Goal: Check status: Check status

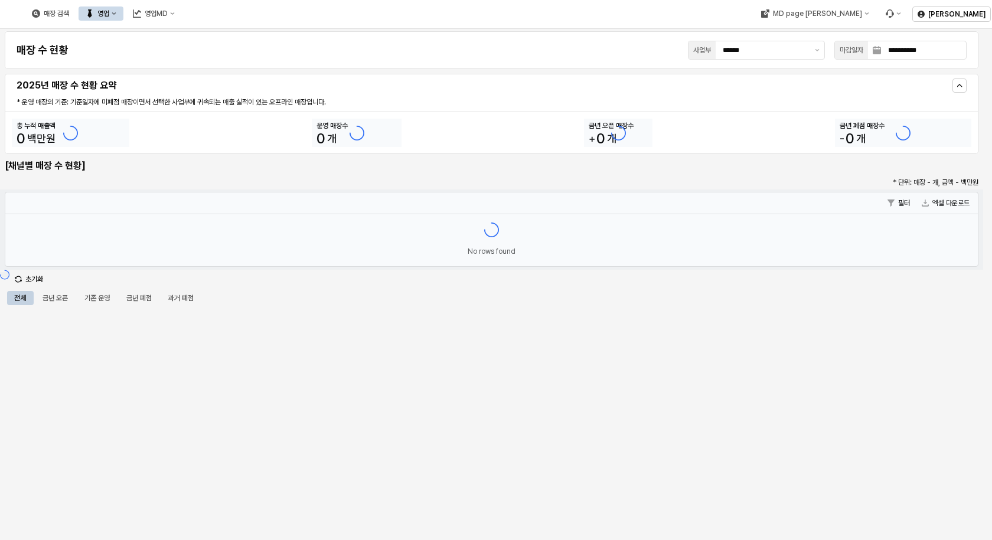
click at [109, 13] on div "영업" at bounding box center [103, 13] width 12 height 8
click at [209, 35] on div "목표매출 달성현황" at bounding box center [232, 35] width 63 height 9
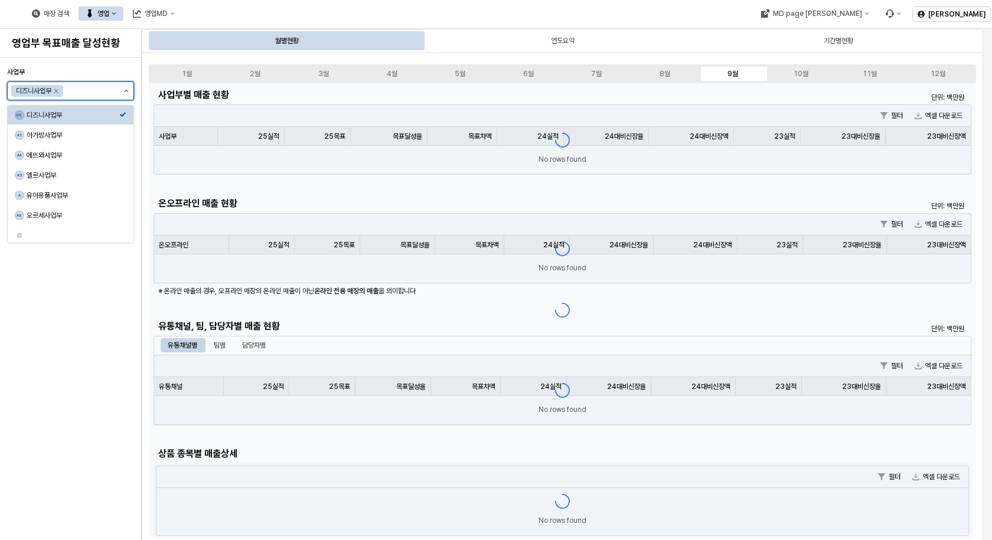
click at [127, 91] on icon "제안 사항 표시" at bounding box center [127, 91] width 4 height 2
click at [70, 137] on div "아가방사업부" at bounding box center [73, 135] width 93 height 9
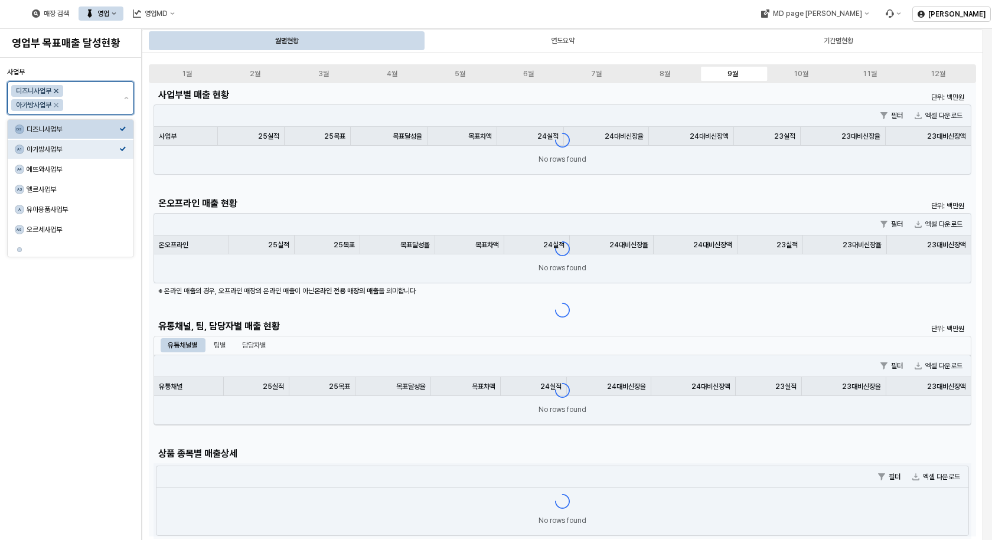
click at [57, 92] on icon "Remove 디즈니사업부" at bounding box center [55, 90] width 9 height 9
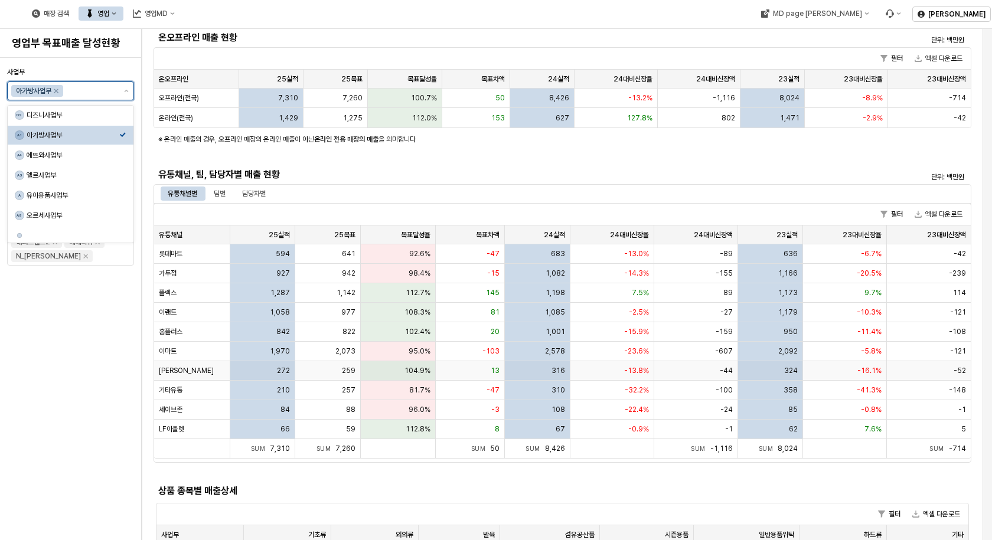
scroll to position [177, 0]
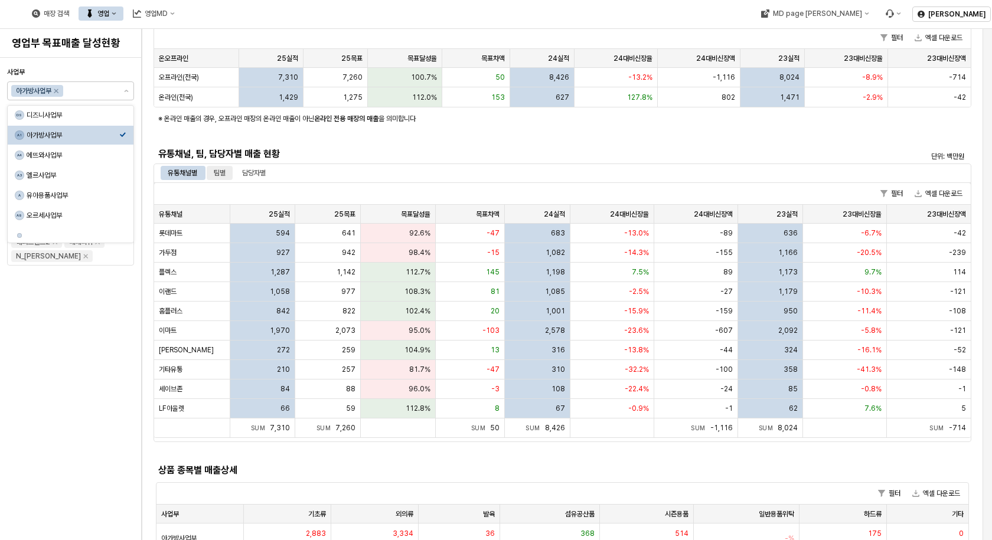
click at [217, 173] on div "팀별" at bounding box center [220, 173] width 12 height 14
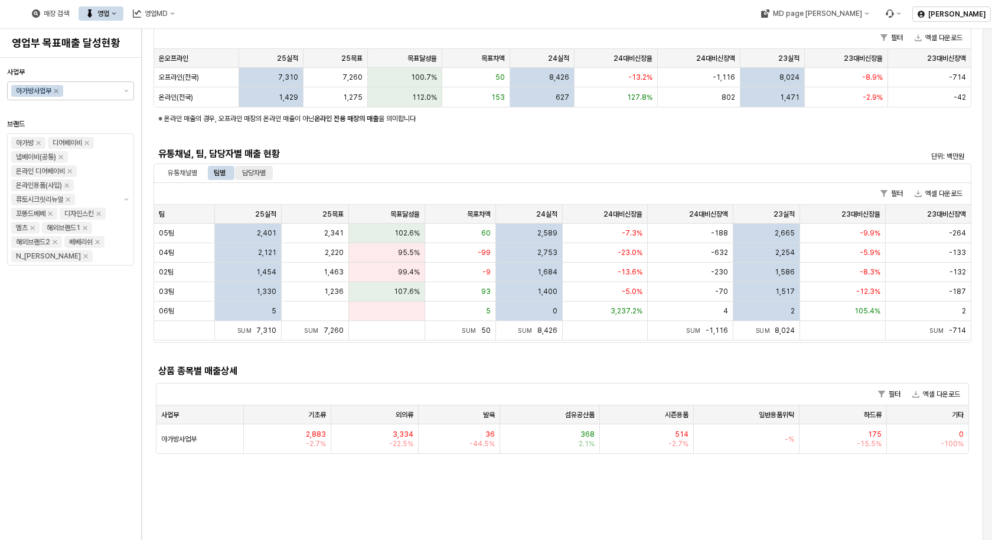
click at [257, 172] on div "담당자별" at bounding box center [254, 173] width 24 height 14
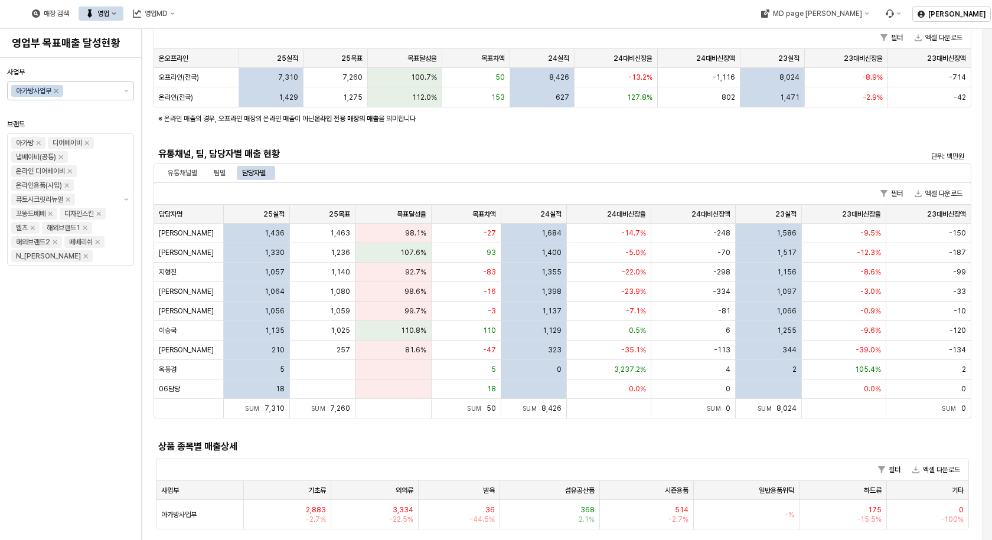
click at [91, 366] on div "사업부 아가방사업부 브랜드 아가방 디어베이비 냅베이비(공통) 온라인 디어베이비 온라인용품(사입) 퓨토시크릿리뉴얼 꼬똥드베베 디자인스킨 엘츠 해…" at bounding box center [70, 299] width 127 height 473
click at [221, 177] on div "팀별" at bounding box center [220, 173] width 12 height 14
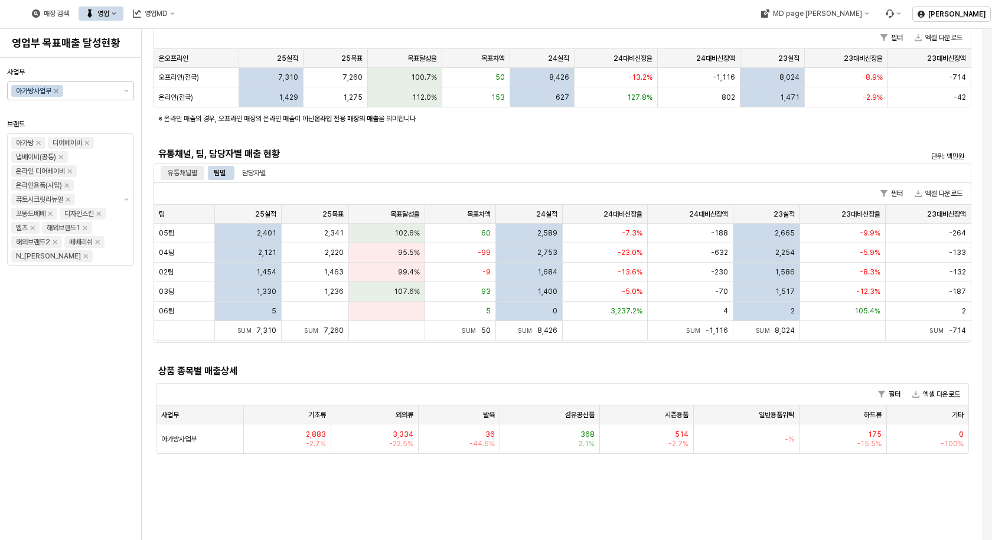
click at [184, 172] on div "유통채널별" at bounding box center [183, 173] width 30 height 14
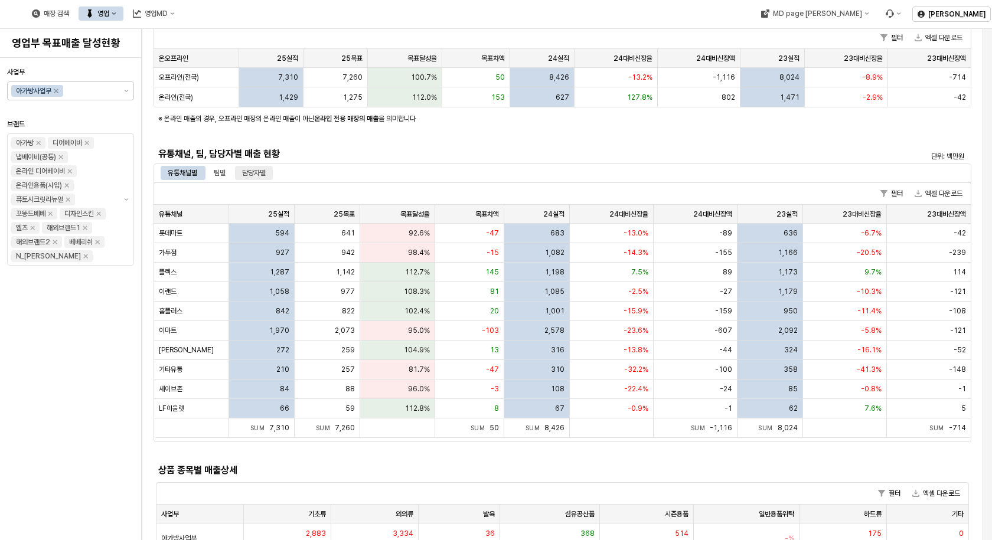
click at [252, 171] on div "담당자별" at bounding box center [254, 173] width 24 height 14
